Goal: Task Accomplishment & Management: Manage account settings

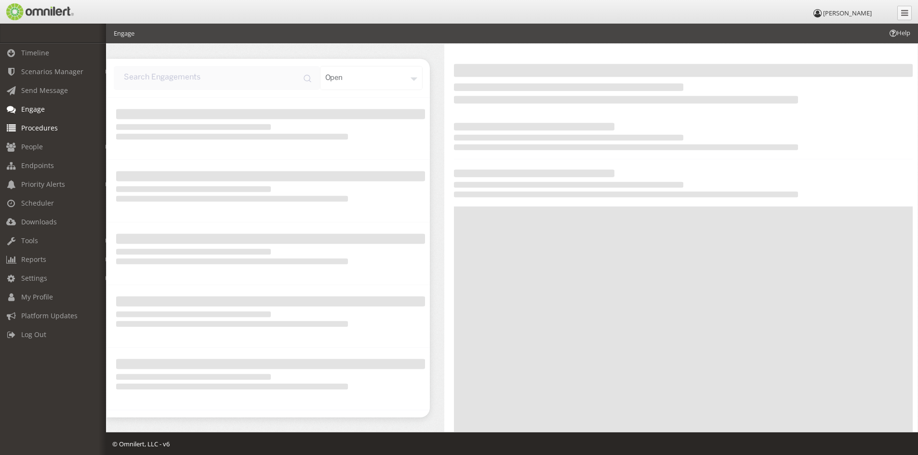
click at [47, 128] on span "Procedures" at bounding box center [39, 127] width 37 height 9
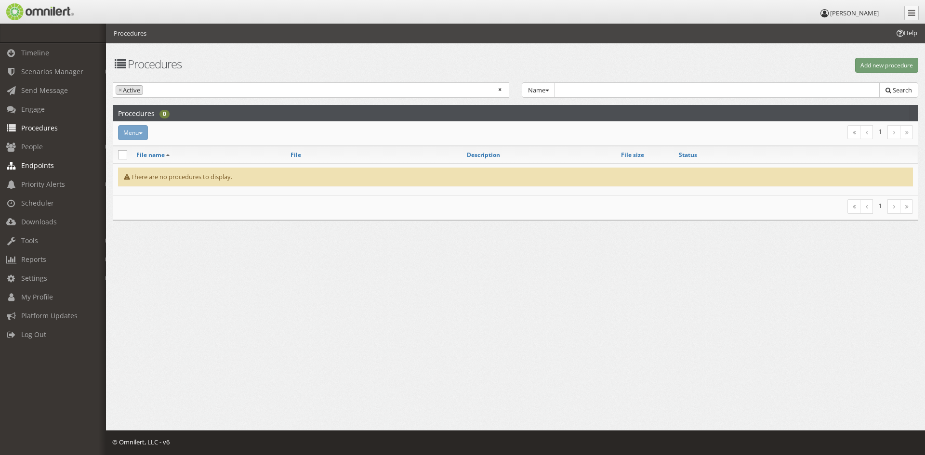
click at [43, 162] on span "Endpoints" at bounding box center [37, 165] width 33 height 9
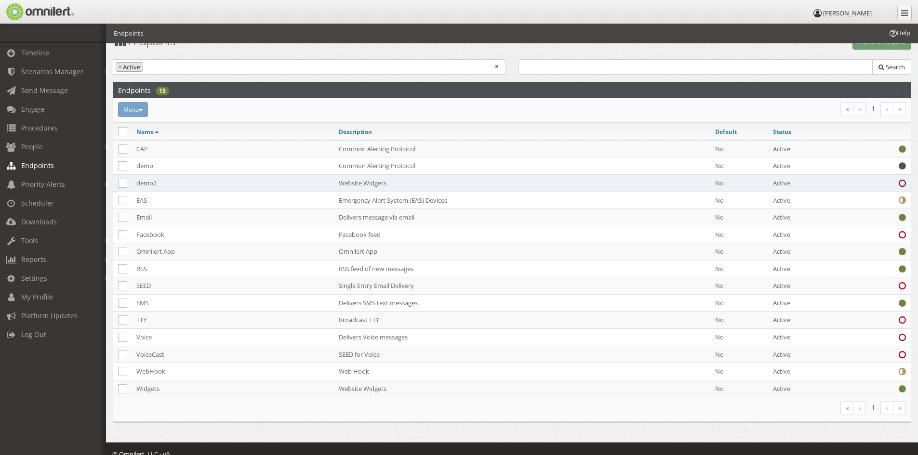
scroll to position [35, 0]
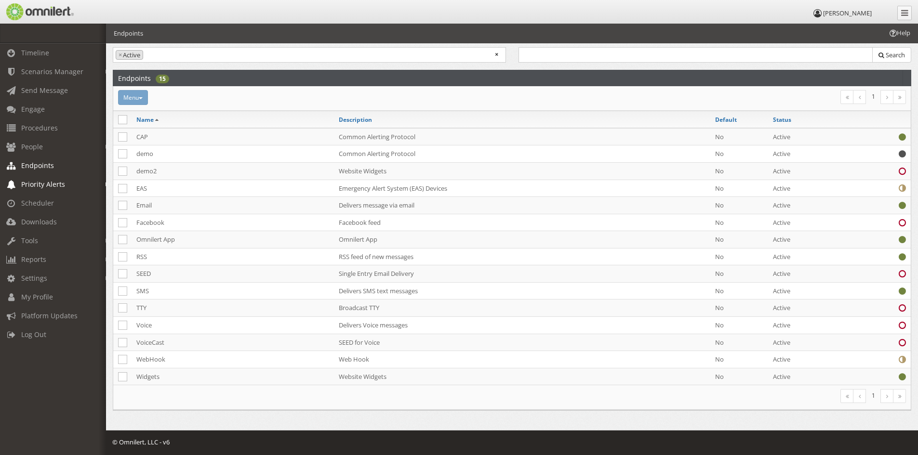
click at [43, 183] on span "Priority Alerts" at bounding box center [43, 184] width 44 height 9
click at [40, 240] on span "Scheduler" at bounding box center [37, 241] width 33 height 9
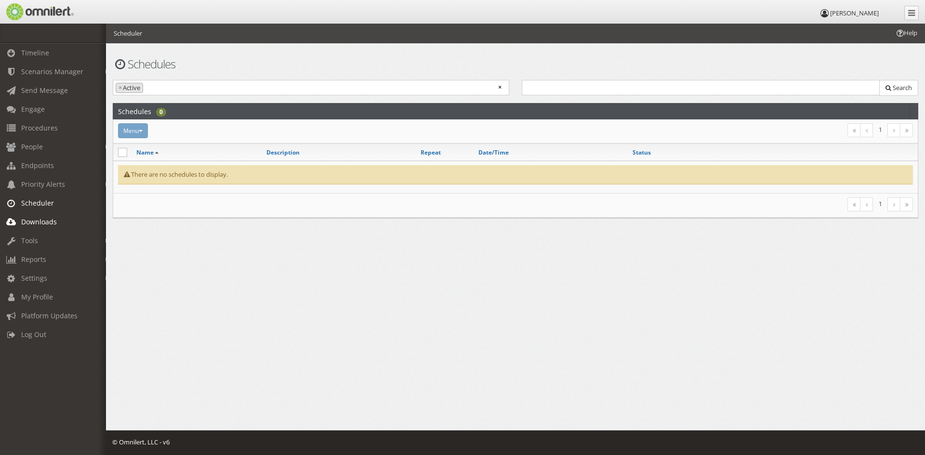
click at [42, 223] on span "Downloads" at bounding box center [39, 221] width 36 height 9
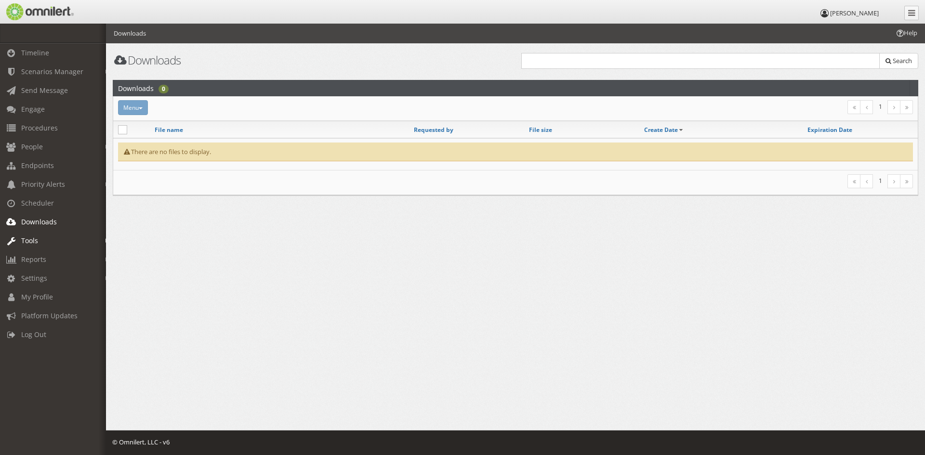
click at [36, 241] on span "Tools" at bounding box center [29, 240] width 17 height 9
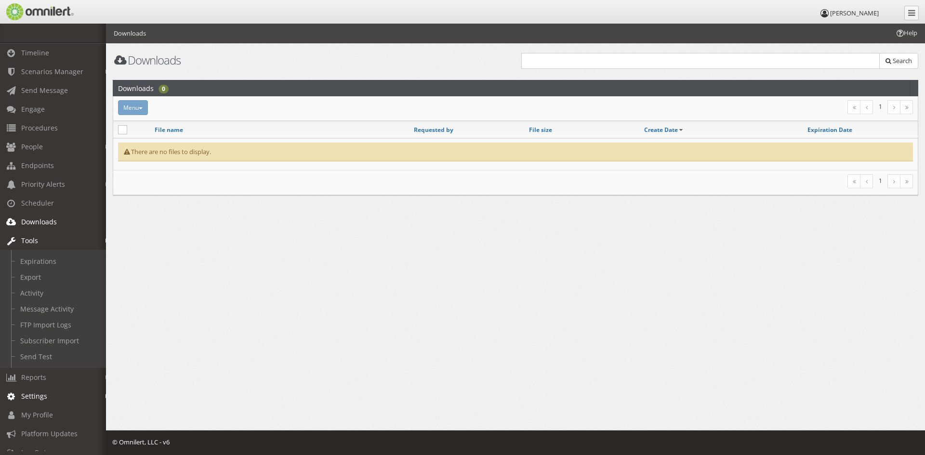
click at [39, 393] on span "Settings" at bounding box center [34, 396] width 26 height 9
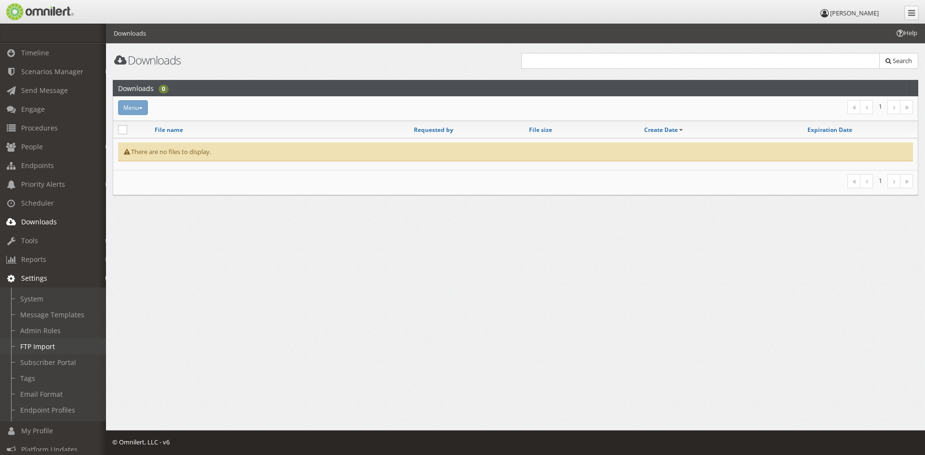
click at [48, 351] on link "FTP Import" at bounding box center [57, 347] width 115 height 16
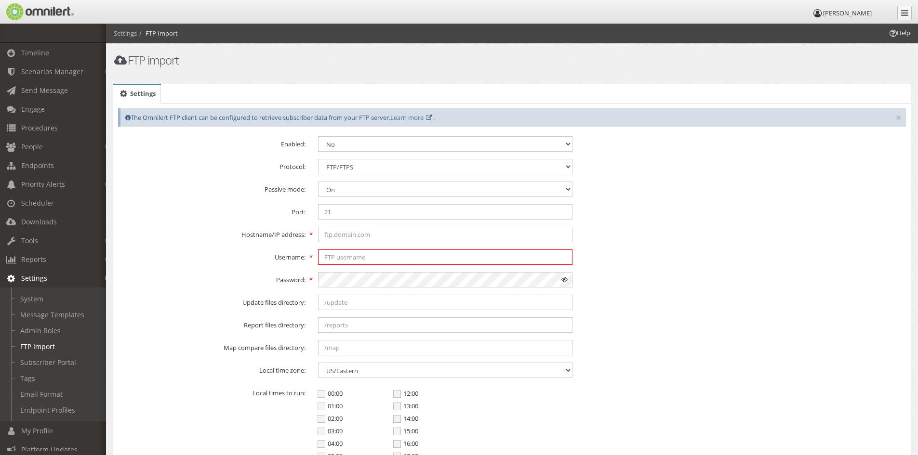
type input "[PERSON_NAME][EMAIL_ADDRESS][PERSON_NAME][DOMAIN_NAME]"
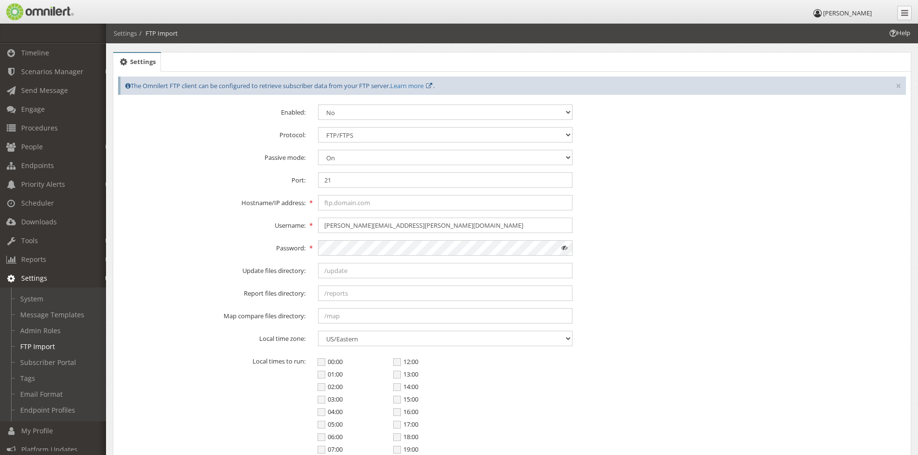
scroll to position [48, 0]
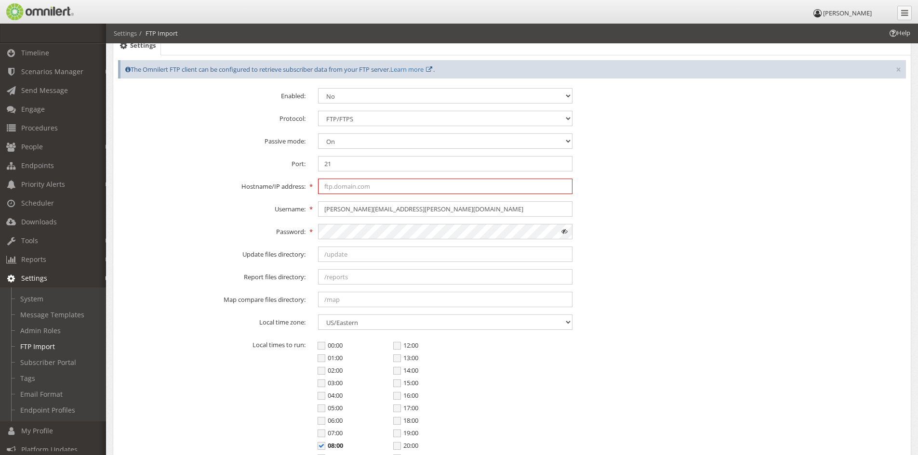
click at [357, 187] on input "text" at bounding box center [445, 186] width 254 height 15
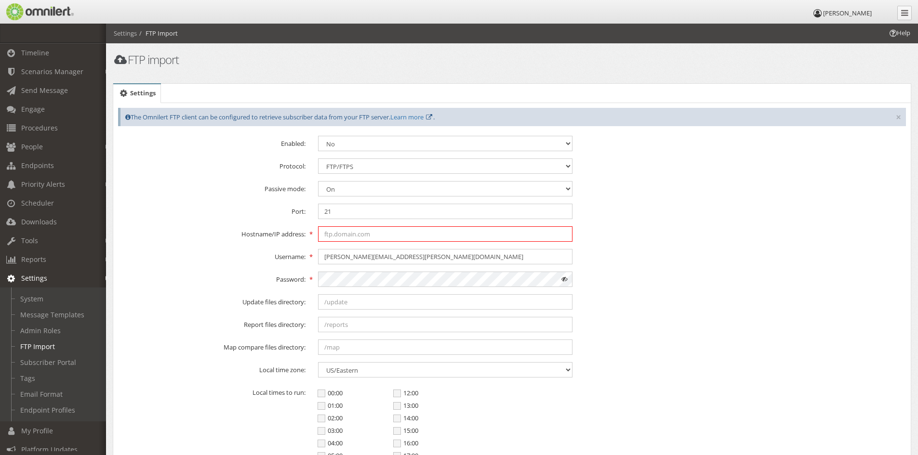
scroll to position [0, 0]
click at [355, 236] on input "text" at bounding box center [445, 234] width 254 height 15
click at [344, 240] on input "text" at bounding box center [445, 234] width 254 height 15
paste input "[TECHNICAL_ID]"
click at [324, 235] on input "[TECHNICAL_ID]" at bounding box center [445, 234] width 254 height 15
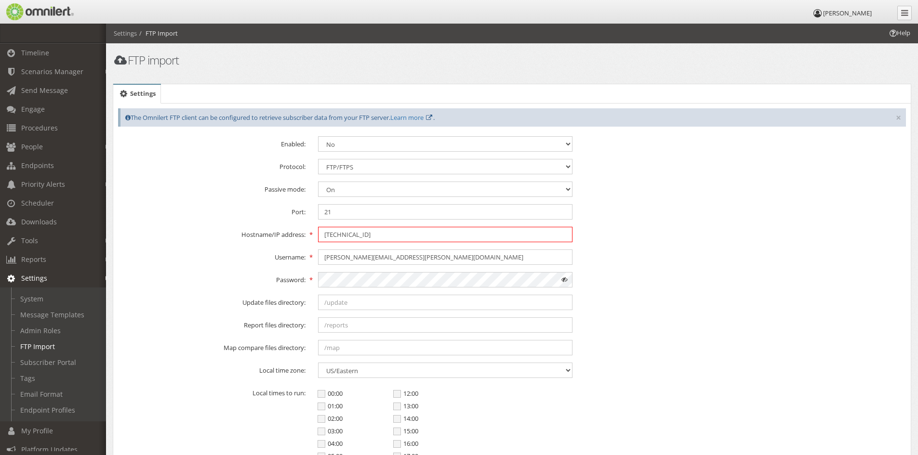
type input "[TECHNICAL_ID]"
click at [682, 272] on div "Password:" at bounding box center [512, 279] width 800 height 15
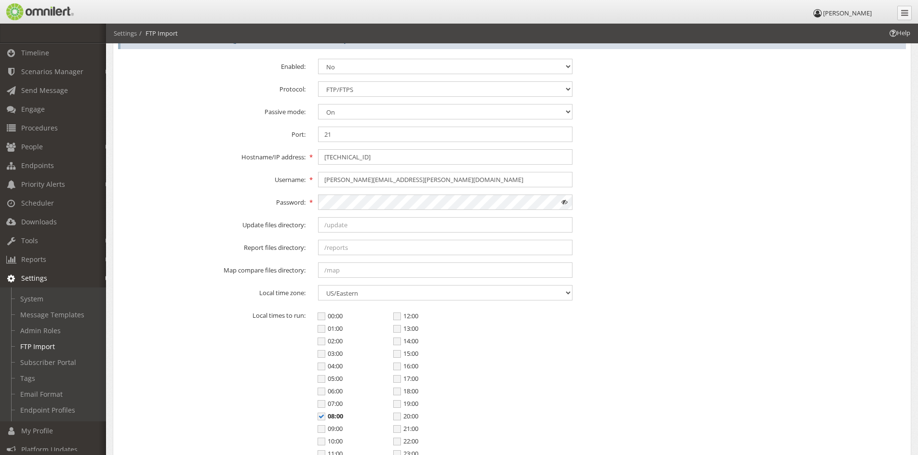
scroll to position [186, 0]
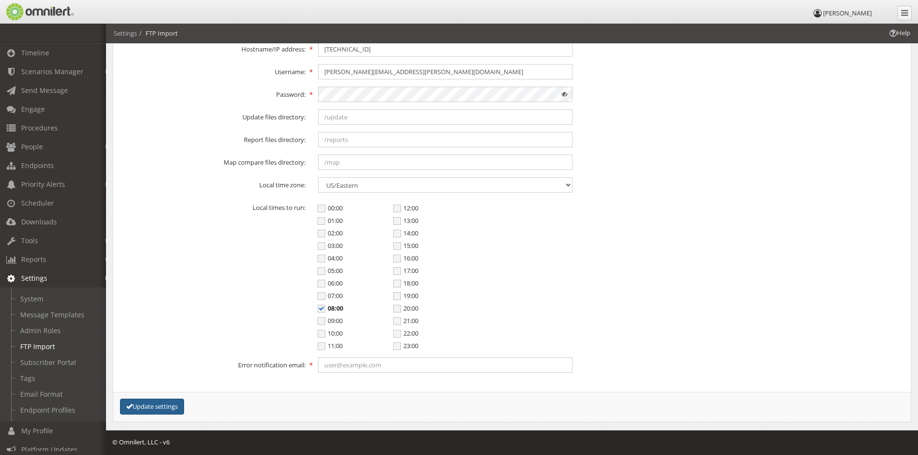
click at [152, 411] on button "Update settings" at bounding box center [152, 407] width 64 height 16
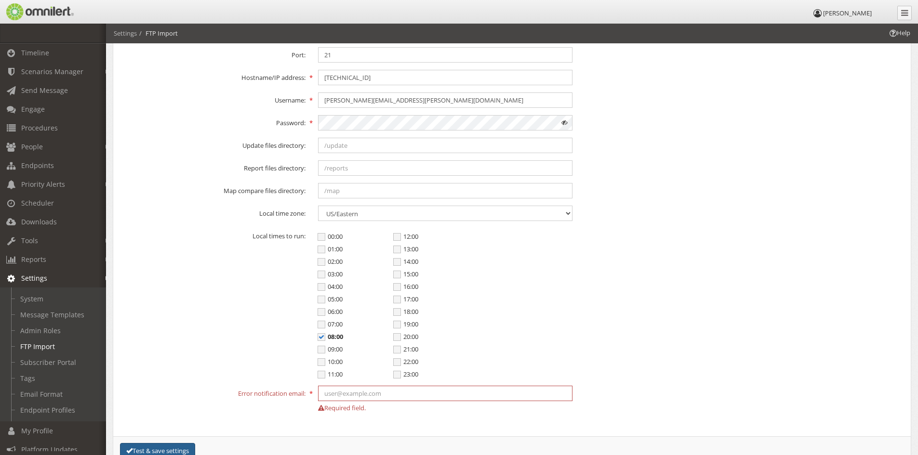
scroll to position [0, 0]
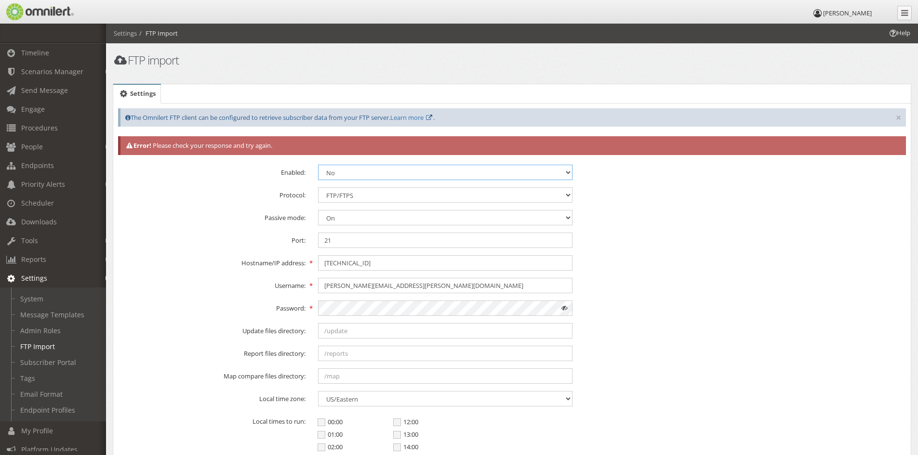
click at [363, 175] on select "No Yes" at bounding box center [445, 172] width 254 height 15
click at [318, 165] on select "No Yes" at bounding box center [445, 172] width 254 height 15
click at [342, 197] on select "FTP/FTPS SFTP" at bounding box center [445, 194] width 254 height 15
click at [318, 187] on select "FTP/FTPS SFTP" at bounding box center [445, 194] width 254 height 15
click at [249, 242] on label "Port:" at bounding box center [212, 239] width 200 height 13
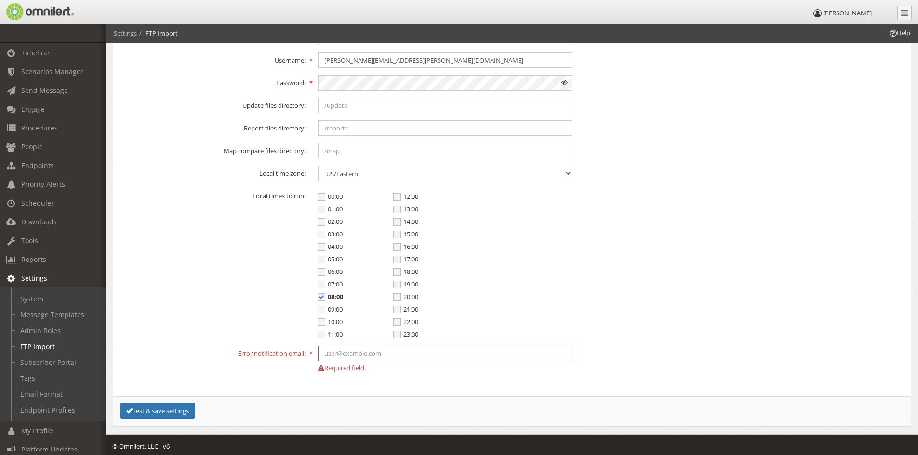
scroll to position [230, 0]
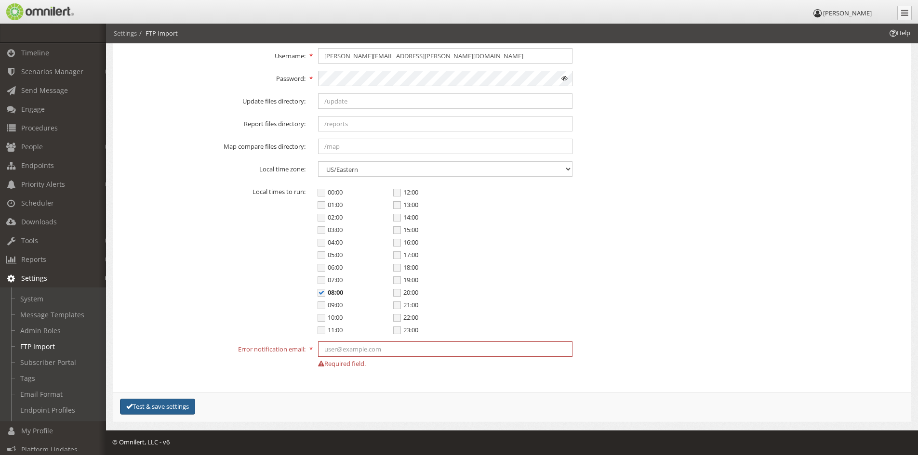
click at [175, 402] on button "Test & save settings" at bounding box center [157, 407] width 75 height 16
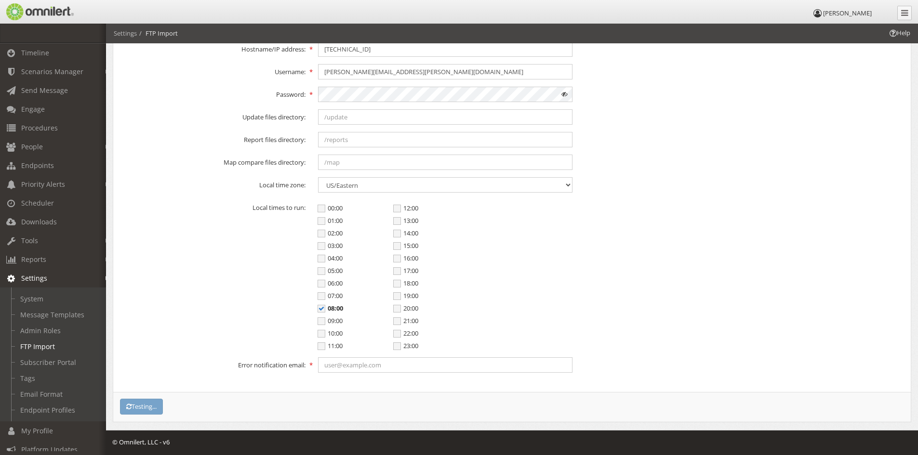
select select "0"
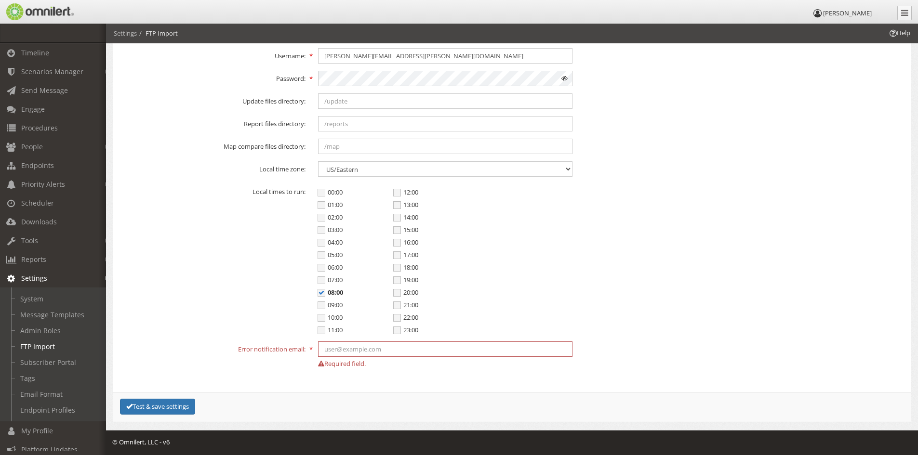
click at [353, 349] on input "text" at bounding box center [445, 349] width 254 height 15
drag, startPoint x: 409, startPoint y: 57, endPoint x: 274, endPoint y: 75, distance: 136.6
click at [274, 74] on fieldset "Enabled: No Yes Protocol: FTP/FTPS SFTP Passive mode: On Off Port: 21 Hostname/…" at bounding box center [512, 158] width 788 height 446
click at [352, 350] on input "text" at bounding box center [445, 349] width 254 height 15
paste input "[PERSON_NAME][EMAIL_ADDRESS][PERSON_NAME][DOMAIN_NAME]"
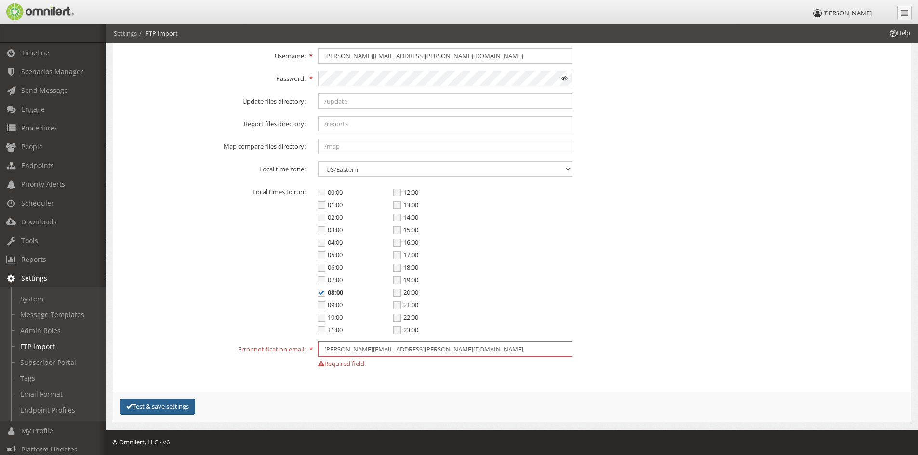
type input "[PERSON_NAME][EMAIL_ADDRESS][PERSON_NAME][DOMAIN_NAME]"
click at [173, 407] on button "Test & save settings" at bounding box center [157, 407] width 75 height 16
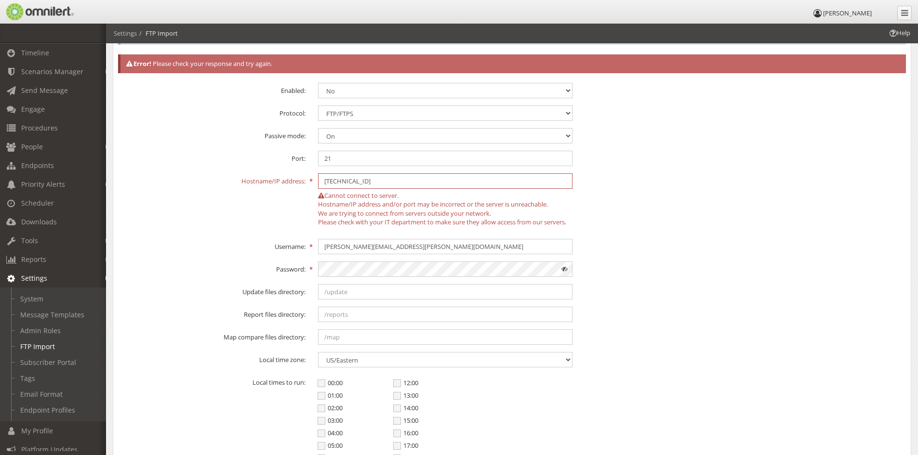
scroll to position [0, 0]
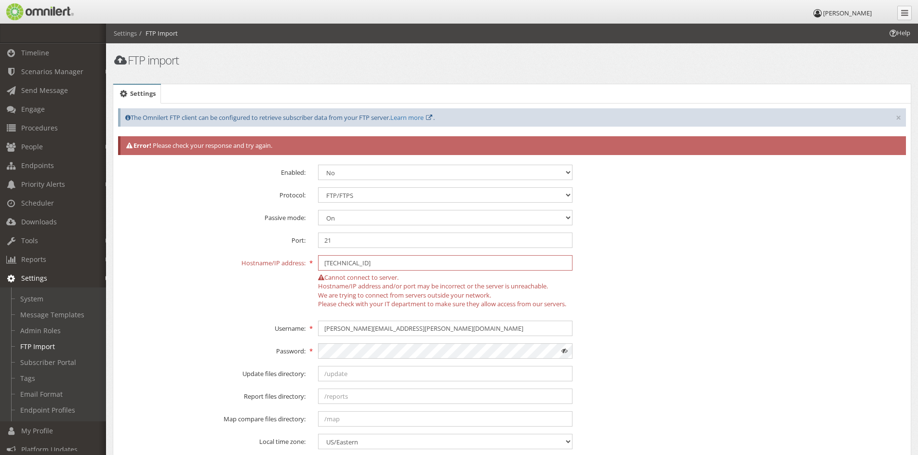
drag, startPoint x: 370, startPoint y: 264, endPoint x: 281, endPoint y: 265, distance: 88.2
click at [281, 268] on div "Hostname/IP address: [TECHNICAL_ID] Cannot connect to server. Hostname/IP addre…" at bounding box center [512, 284] width 800 height 58
click at [44, 244] on link "Tools" at bounding box center [57, 240] width 115 height 19
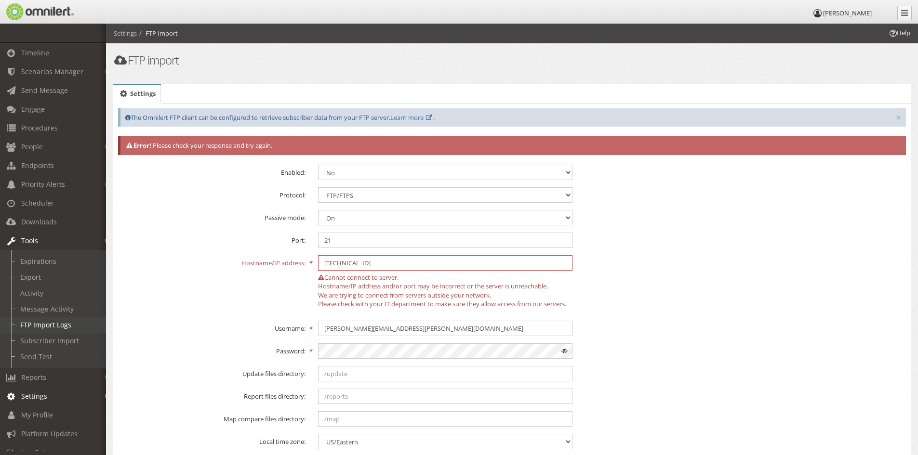
click at [54, 327] on link "FTP Import Logs" at bounding box center [57, 325] width 115 height 16
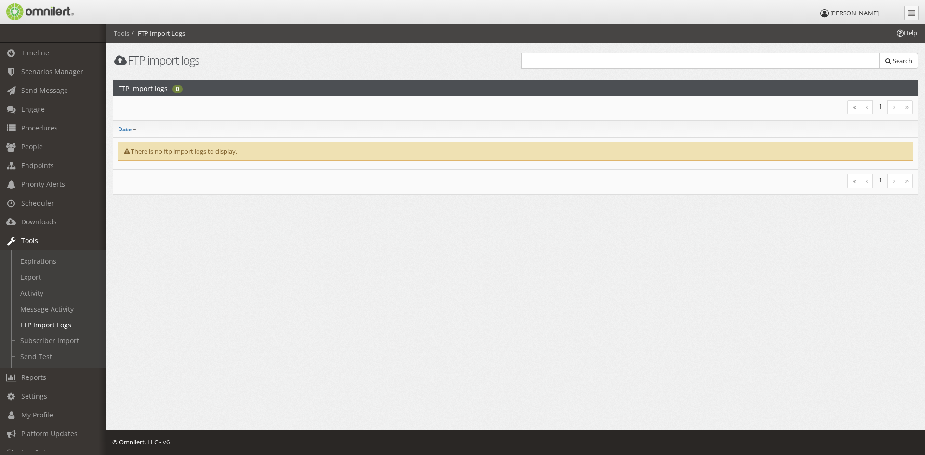
click at [415, 115] on div "1" at bounding box center [516, 108] width 808 height 16
click at [43, 62] on link "Timeline" at bounding box center [57, 52] width 115 height 19
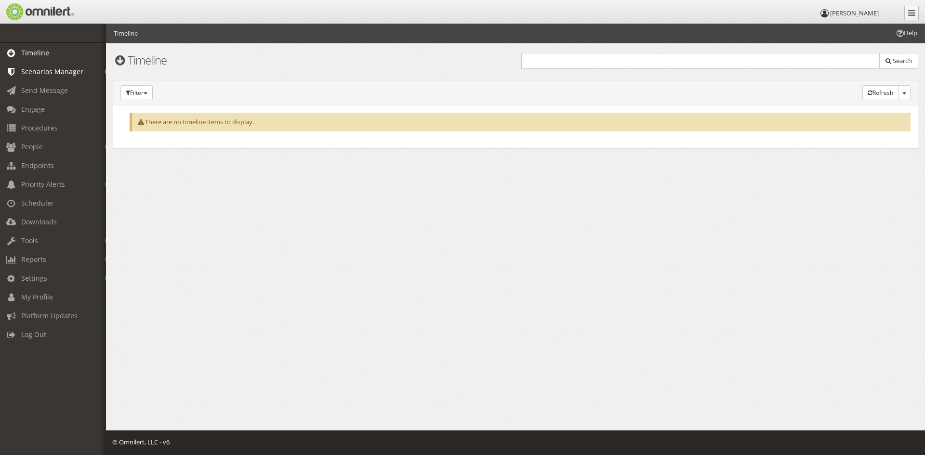
click at [34, 67] on span "Scenarios Manager" at bounding box center [52, 71] width 62 height 9
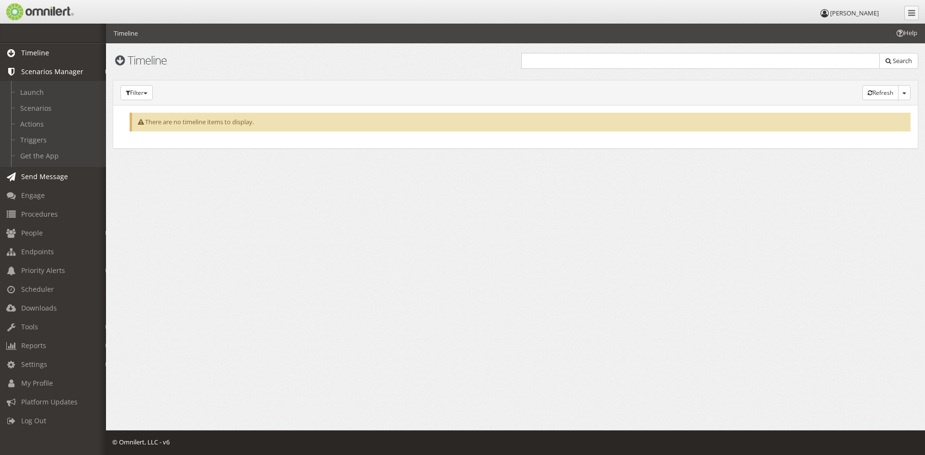
click at [34, 179] on span "Send Message" at bounding box center [44, 176] width 47 height 9
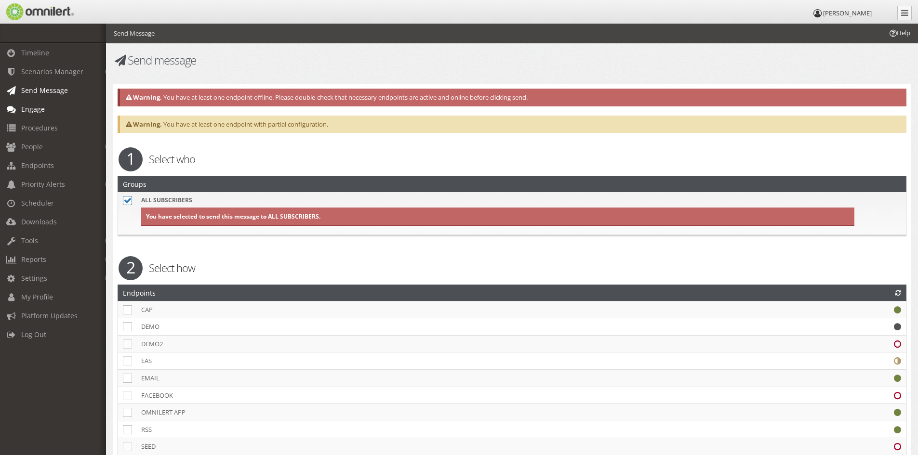
click at [39, 115] on link "Engage" at bounding box center [57, 109] width 115 height 19
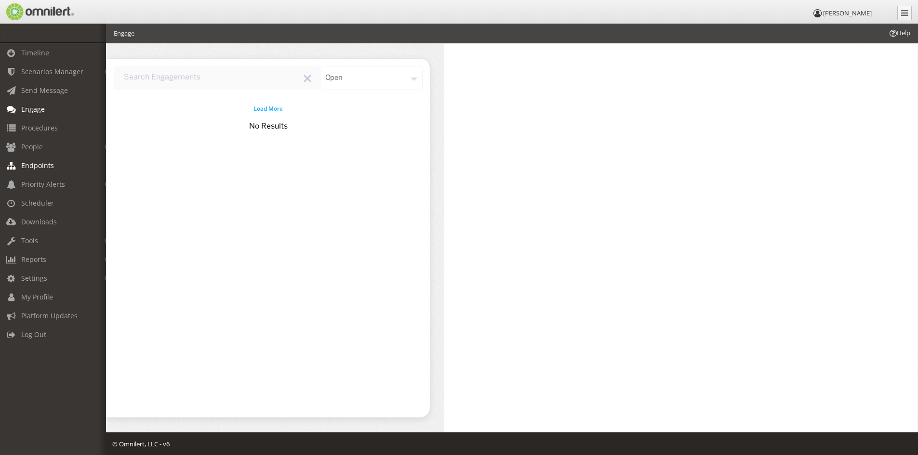
click at [50, 172] on link "Endpoints" at bounding box center [57, 165] width 115 height 19
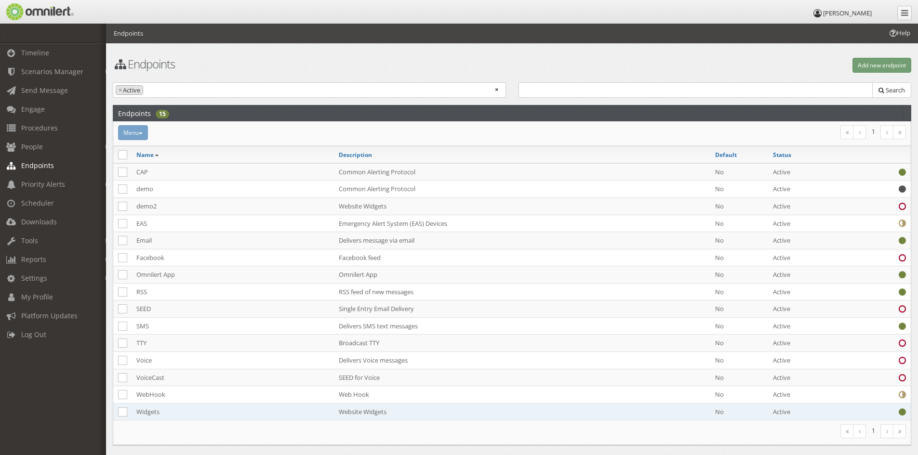
scroll to position [35, 0]
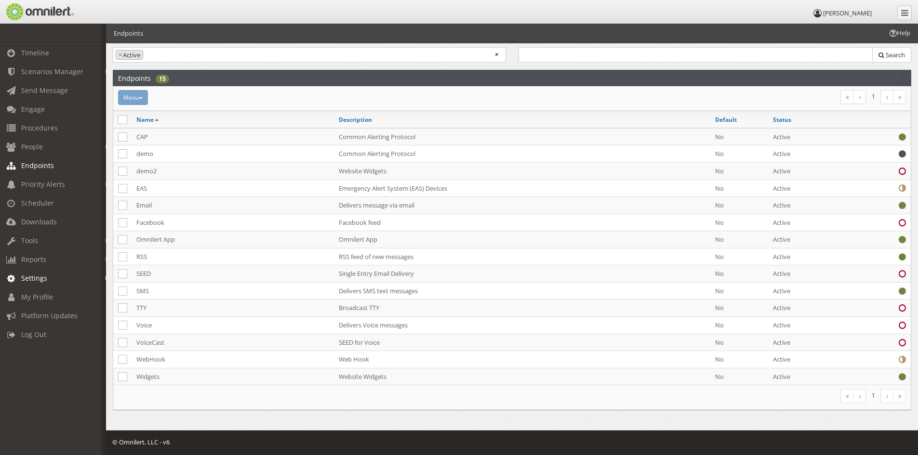
click at [37, 279] on span "Settings" at bounding box center [34, 278] width 26 height 9
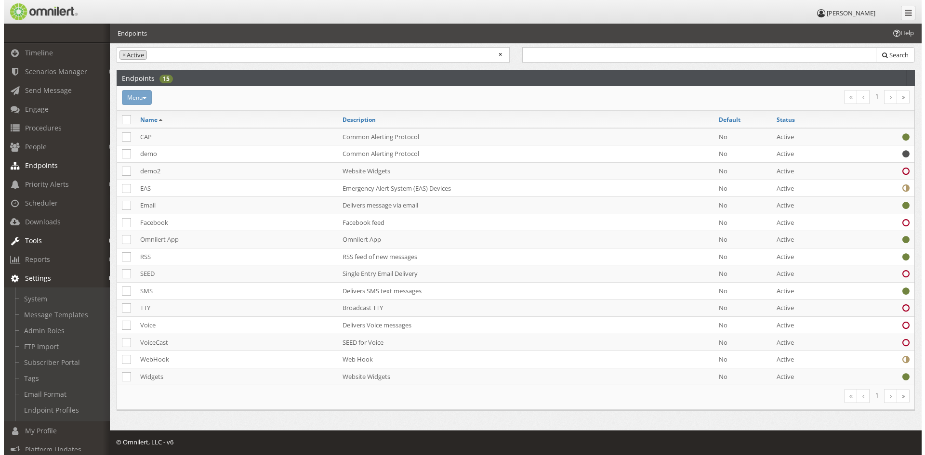
scroll to position [0, 0]
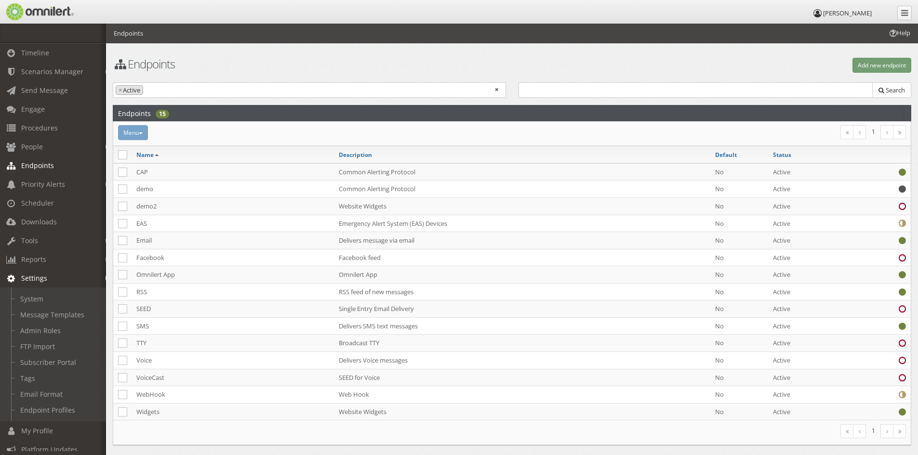
click at [151, 65] on h1 "Endpoints" at bounding box center [309, 64] width 393 height 13
click at [55, 77] on link "Scenarios Manager" at bounding box center [57, 71] width 115 height 19
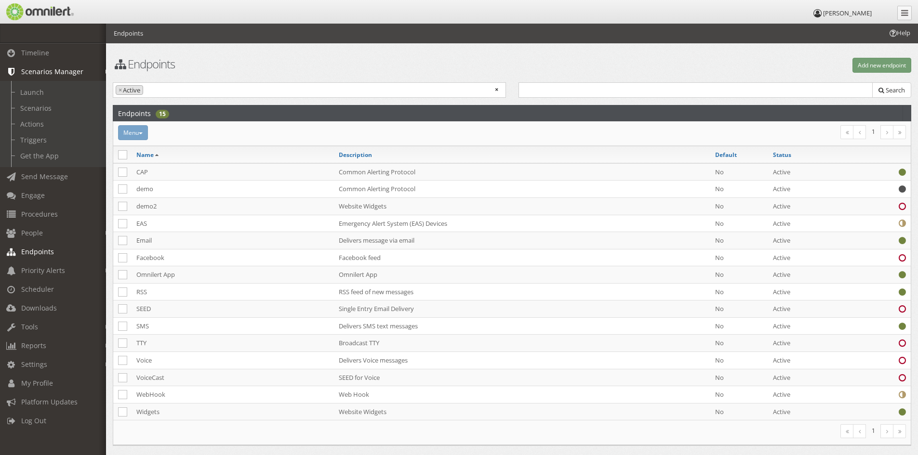
click at [56, 73] on span "Scenarios Manager" at bounding box center [52, 71] width 62 height 9
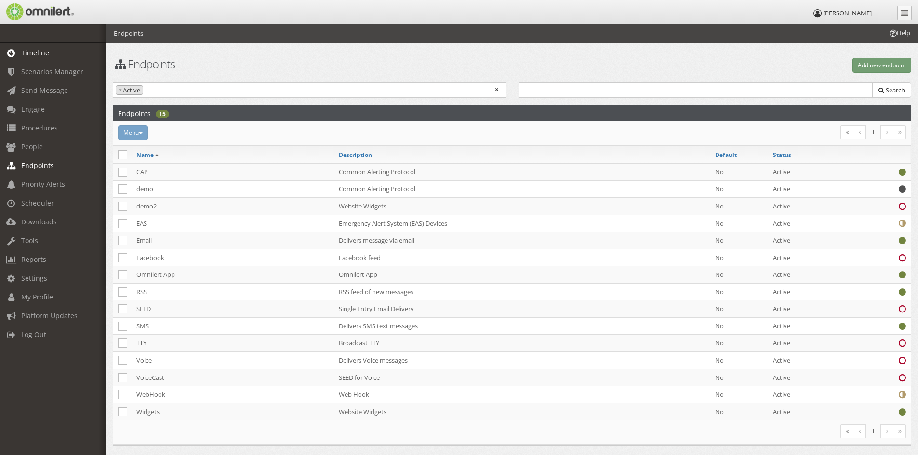
click at [42, 56] on span "Timeline" at bounding box center [35, 52] width 28 height 9
